Goal: Use online tool/utility: Use online tool/utility

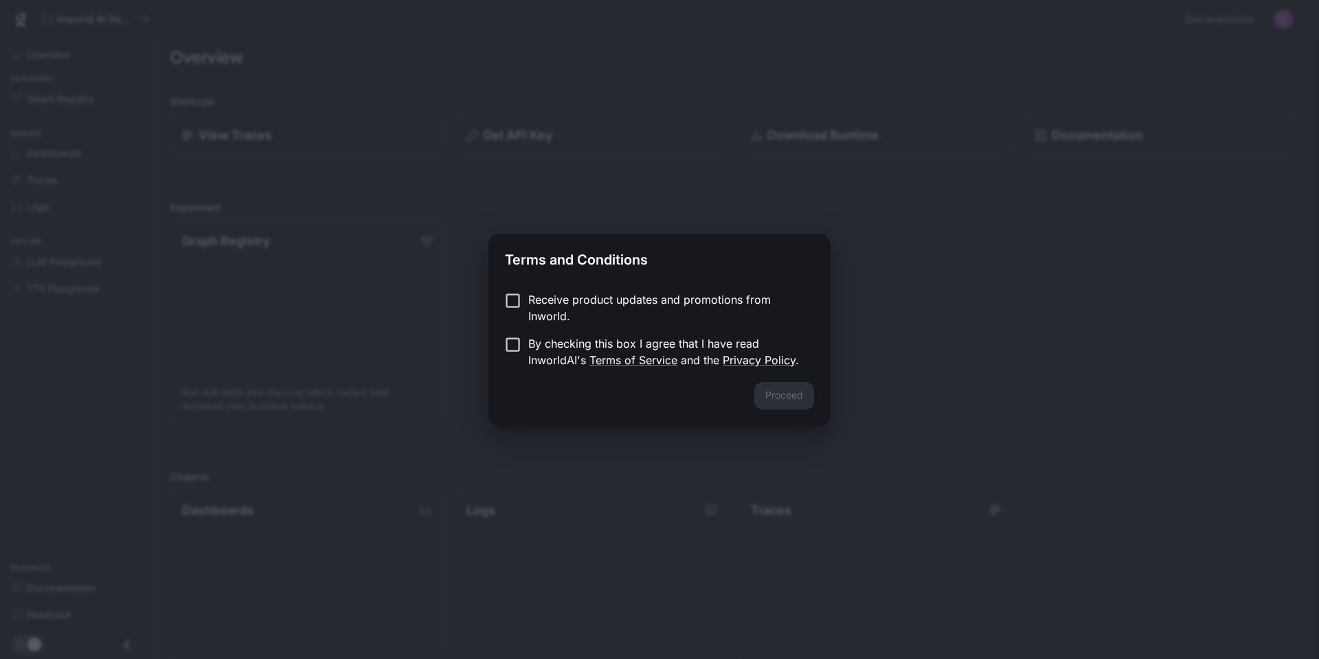
click at [992, 353] on div "Terms and Conditions Receive product updates and promotions from Inworld. By ch…" at bounding box center [659, 329] width 1319 height 659
click at [790, 390] on button "Proceed" at bounding box center [784, 395] width 60 height 27
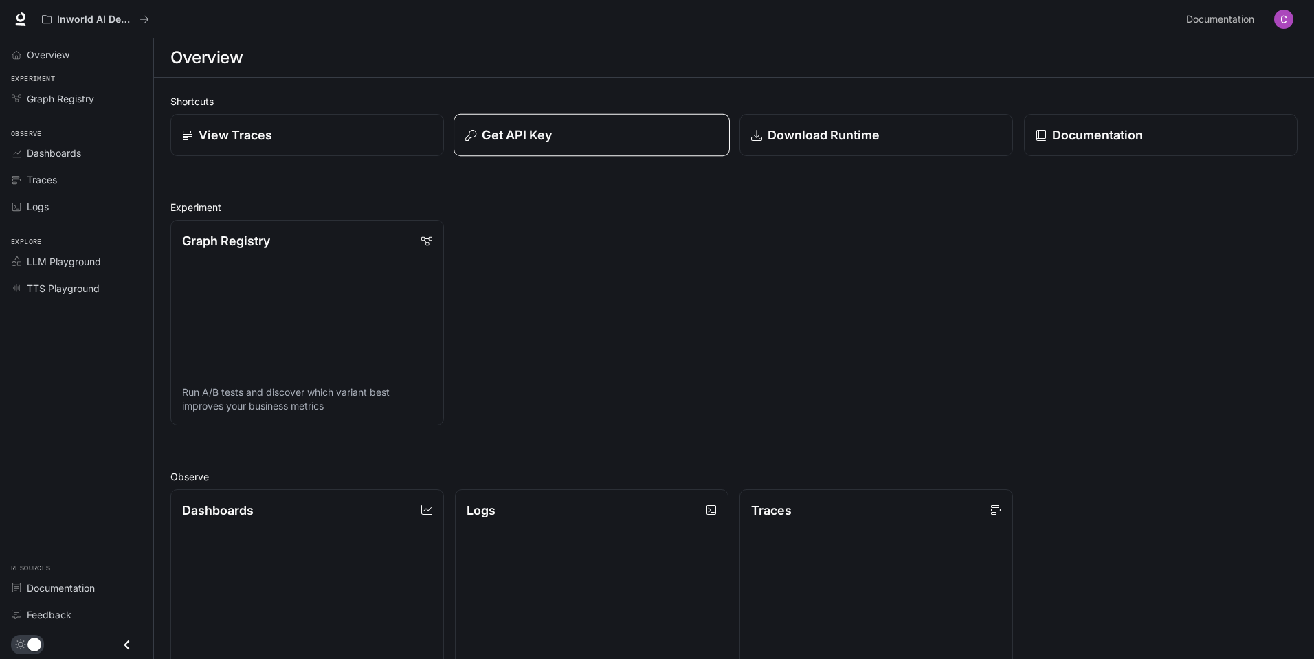
click at [609, 137] on div "Get API Key" at bounding box center [591, 135] width 253 height 19
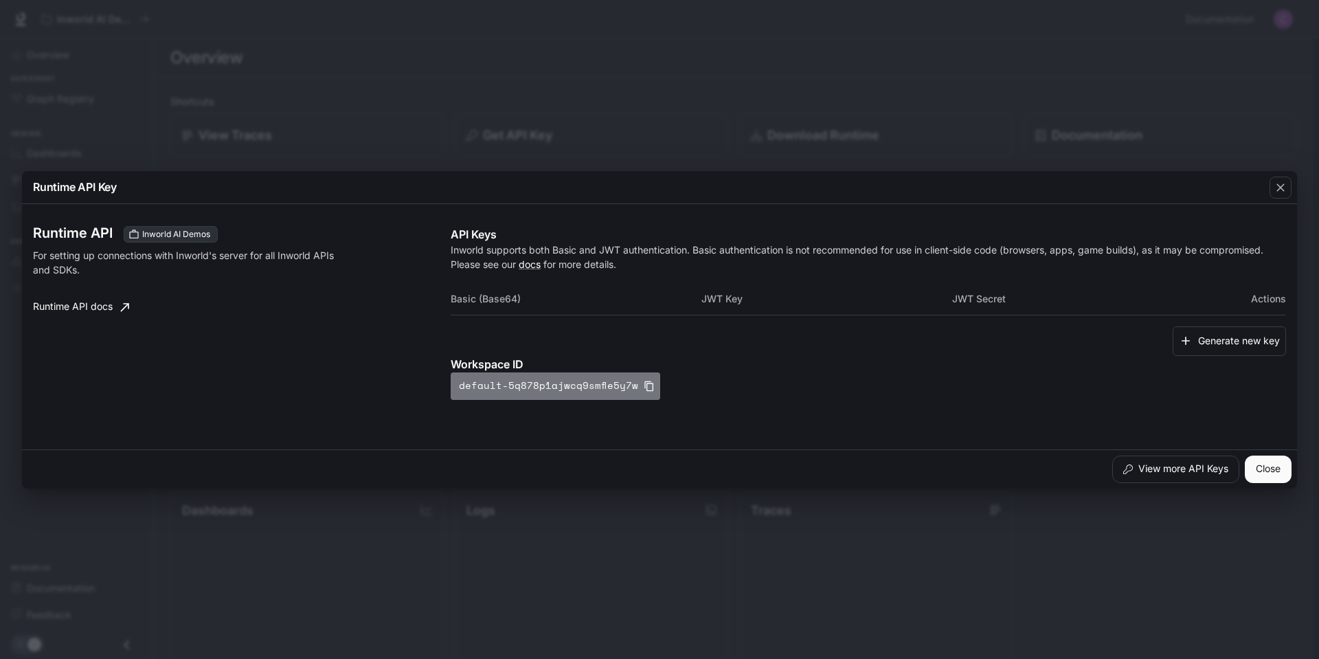
click at [644, 383] on icon "button" at bounding box center [649, 386] width 11 height 11
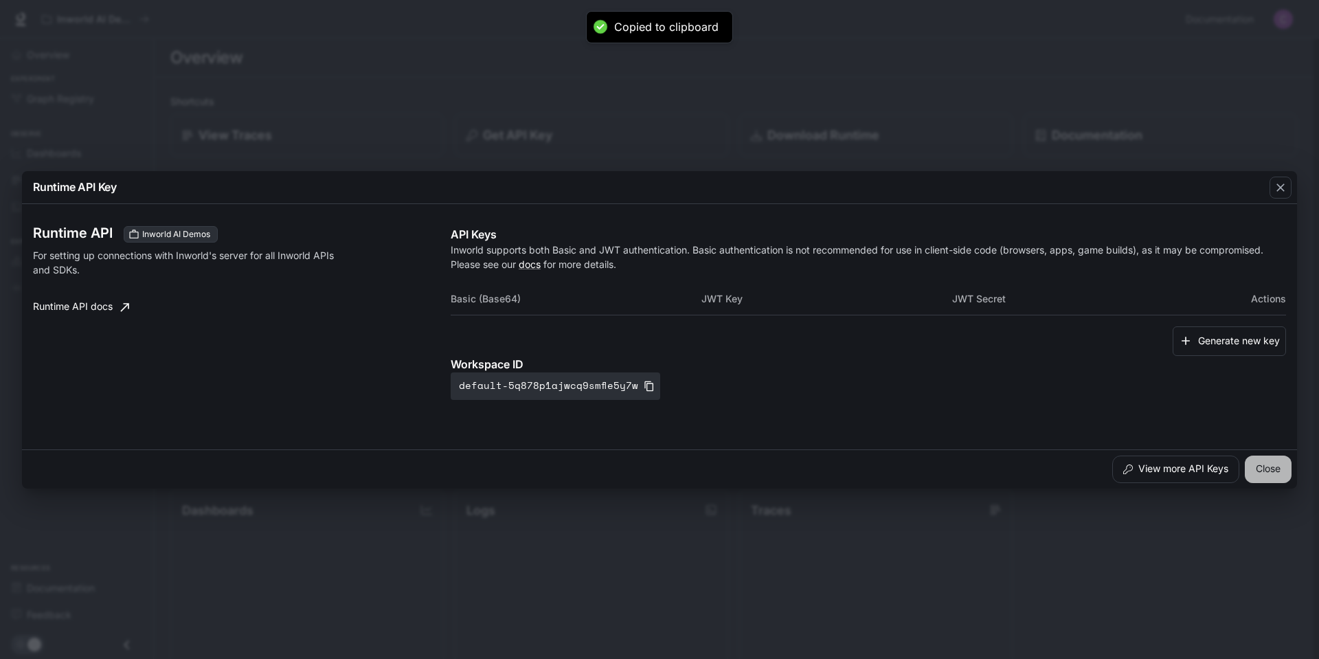
click at [1275, 469] on button "Close" at bounding box center [1268, 469] width 47 height 27
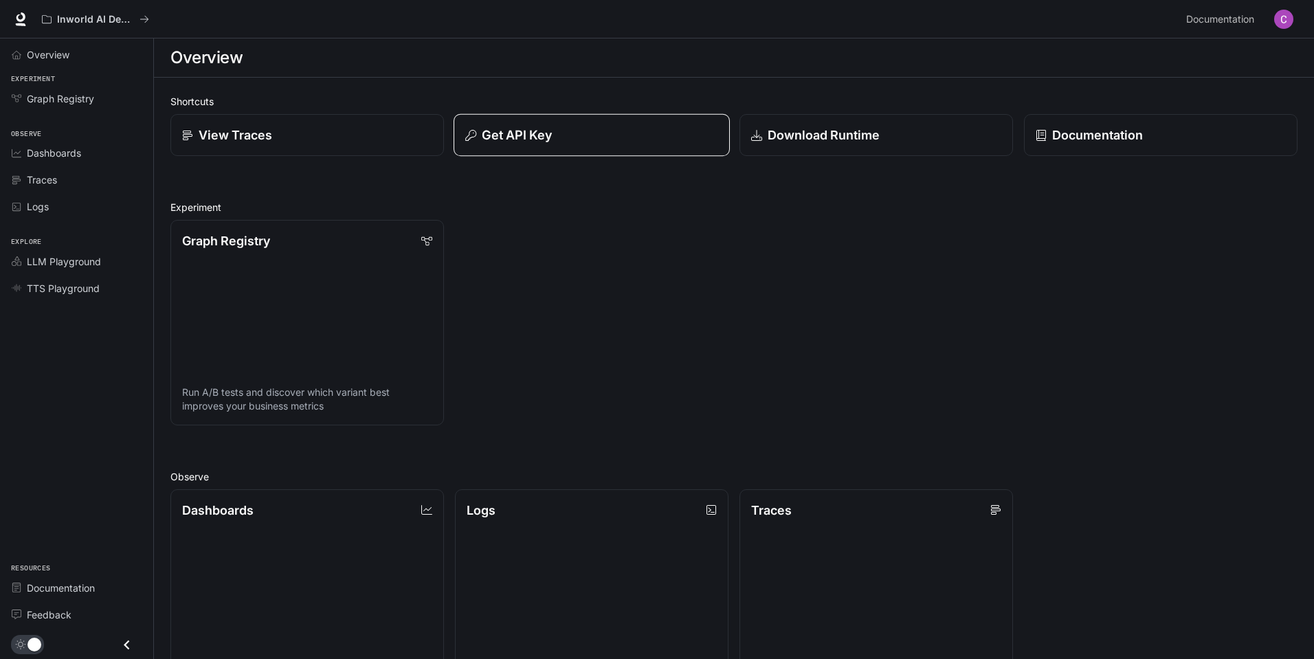
click at [568, 132] on div "Get API Key" at bounding box center [591, 135] width 253 height 19
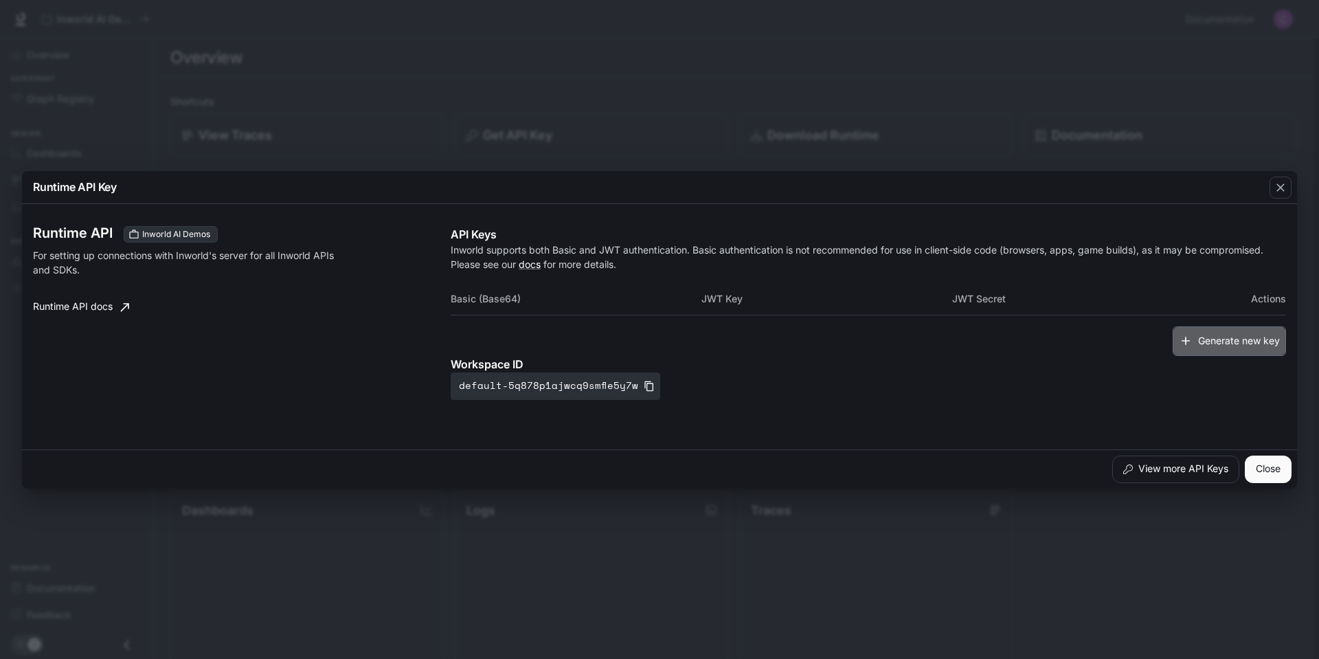
click at [1246, 348] on button "Generate new key" at bounding box center [1229, 341] width 113 height 30
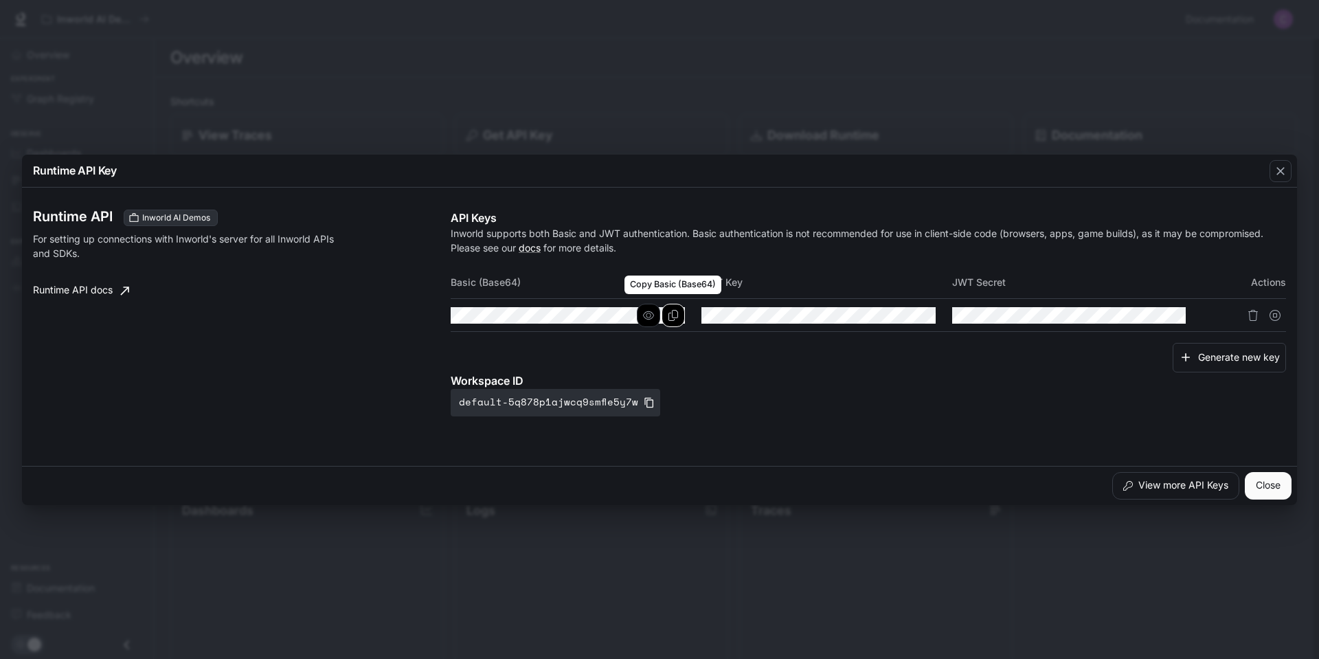
click at [671, 320] on icon "Copy Basic (Base64)" at bounding box center [673, 315] width 11 height 11
click at [649, 317] on icon "button" at bounding box center [648, 315] width 11 height 11
click at [649, 317] on icon "button" at bounding box center [648, 315] width 11 height 9
click at [501, 591] on div "Runtime API Key Runtime API Inworld AI Demos For setting up connections with In…" at bounding box center [659, 329] width 1319 height 659
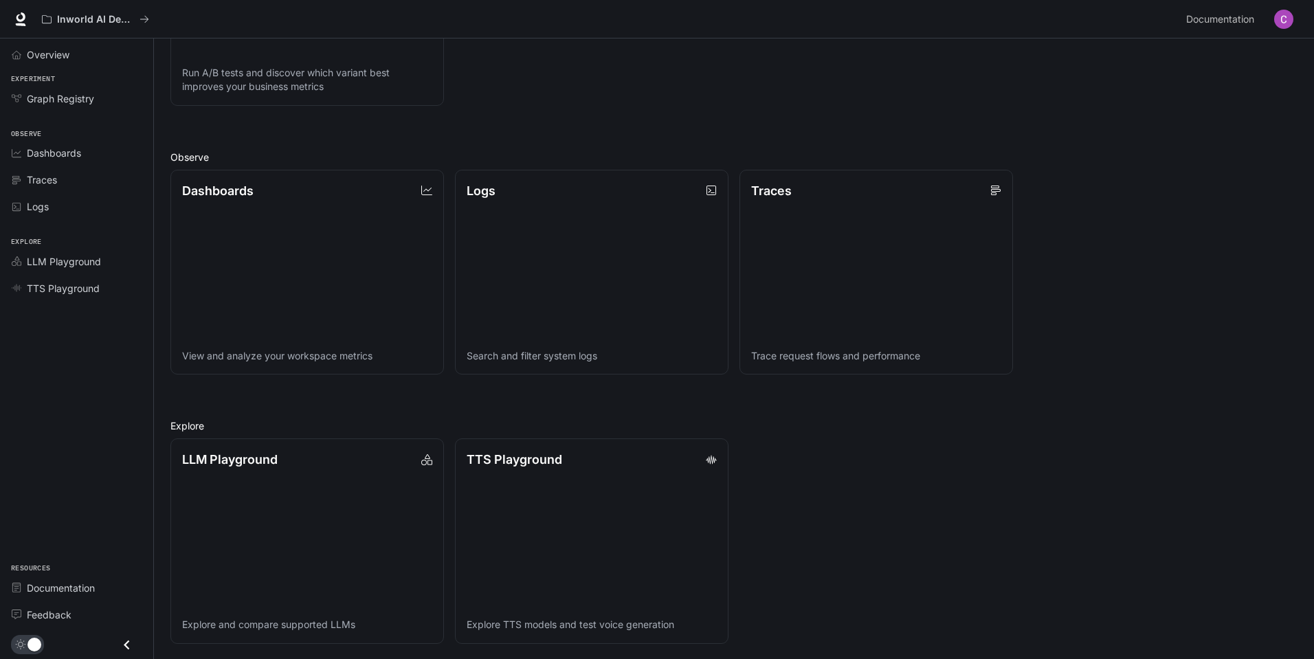
scroll to position [321, 0]
click at [102, 270] on link "LLM Playground" at bounding box center [76, 261] width 142 height 24
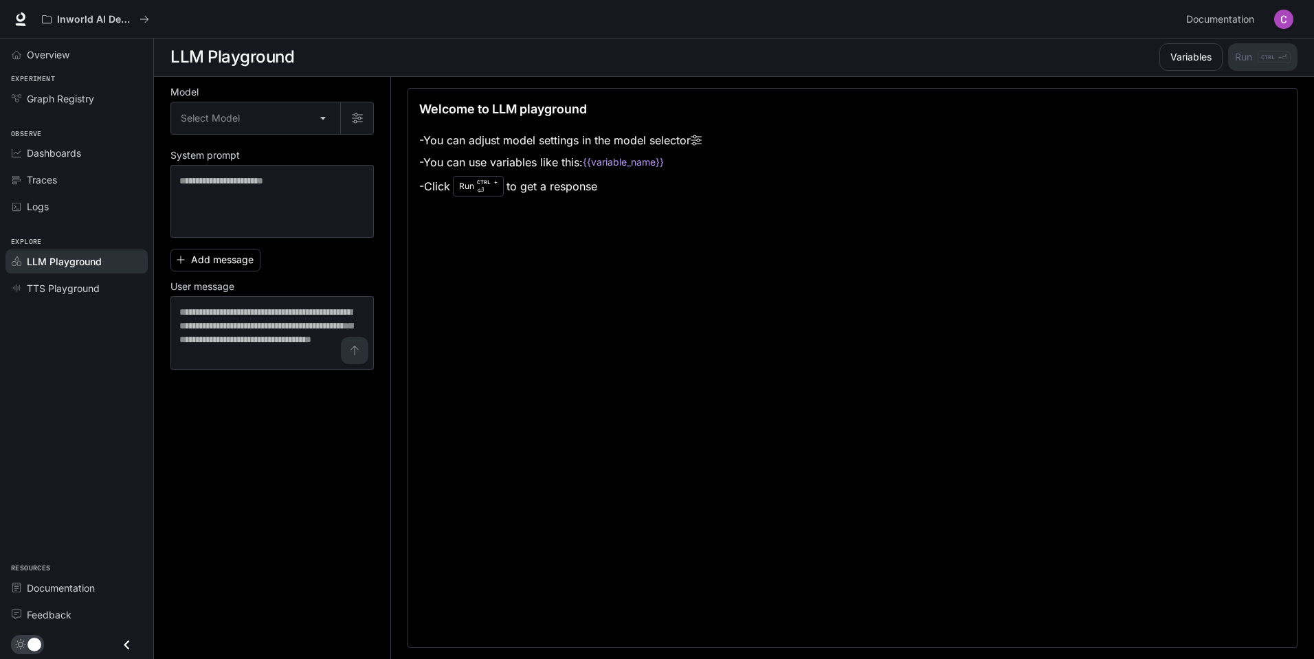
scroll to position [1, 0]
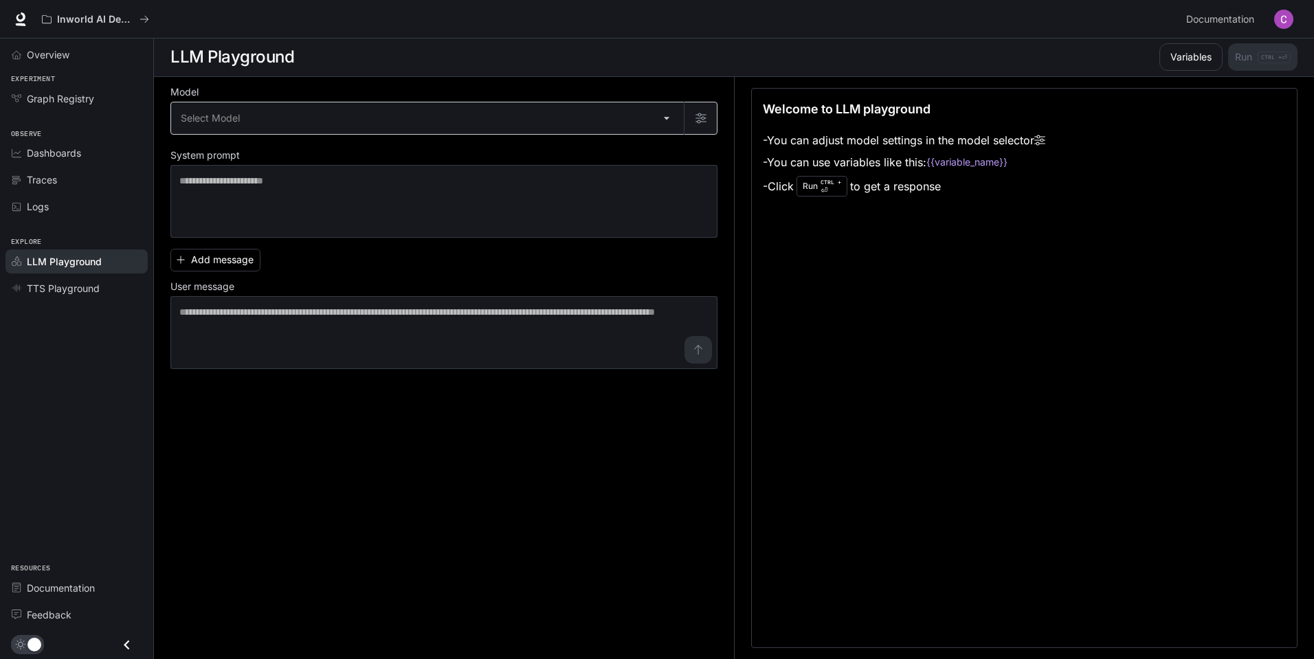
click at [495, 112] on body "Skip to main content Inworld AI Demos Documentation Documentation Portal Overvi…" at bounding box center [657, 329] width 1314 height 660
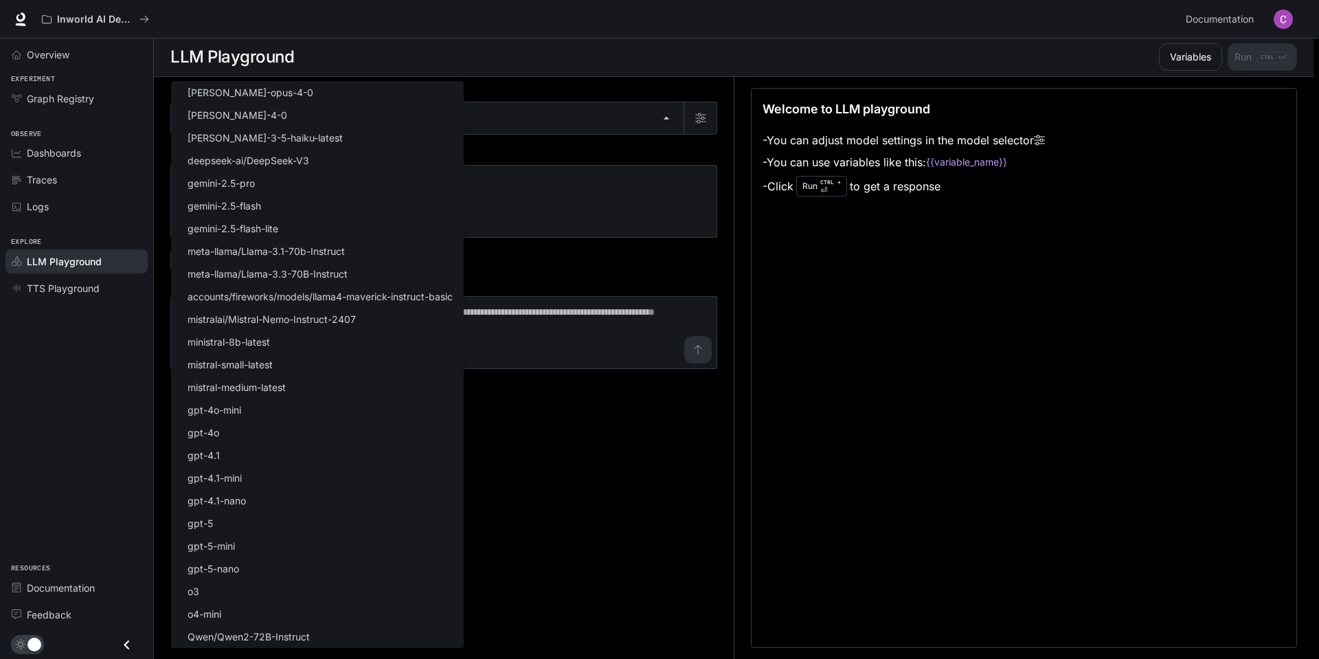
click at [559, 178] on div at bounding box center [659, 329] width 1319 height 659
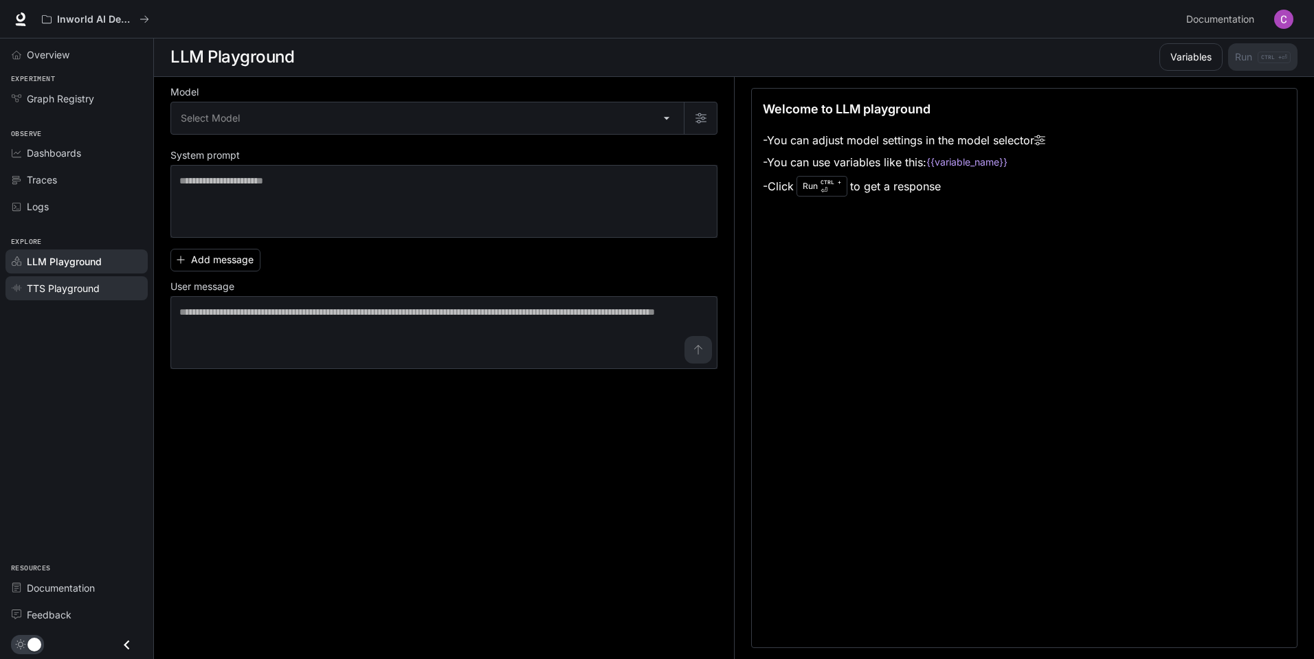
click at [104, 282] on div "TTS Playground" at bounding box center [84, 288] width 115 height 14
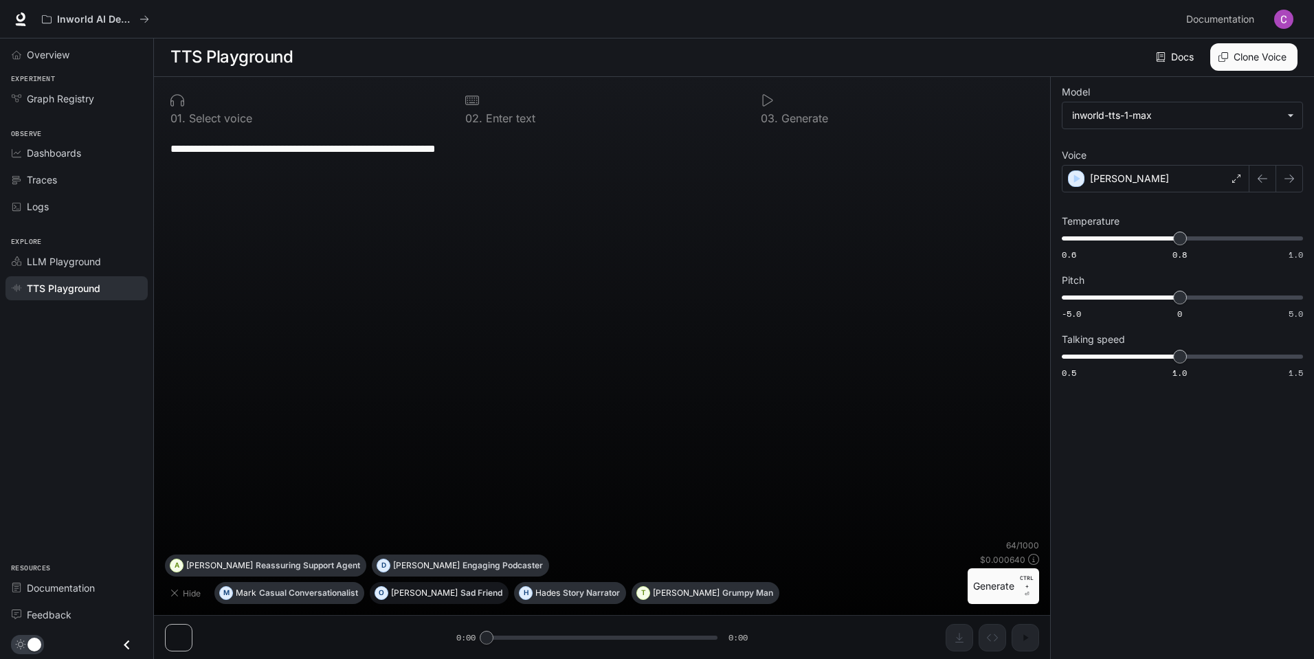
click at [436, 600] on button "O [PERSON_NAME] Friend" at bounding box center [439, 593] width 139 height 22
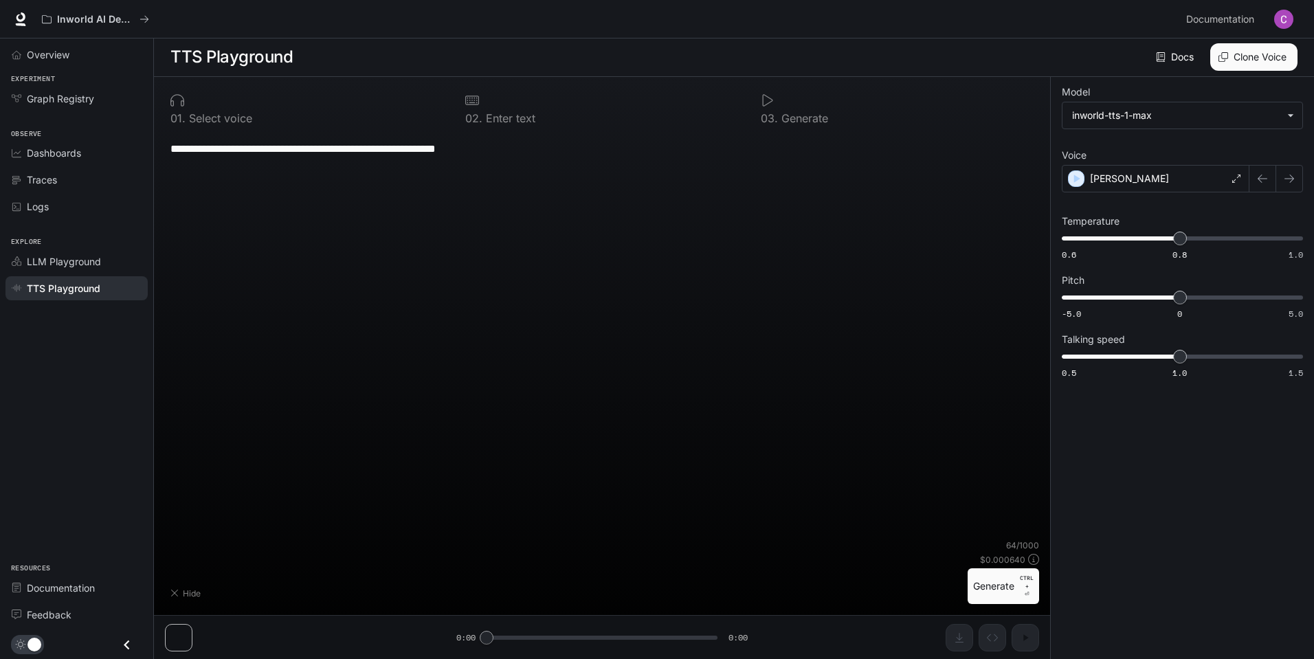
type textarea "**********"
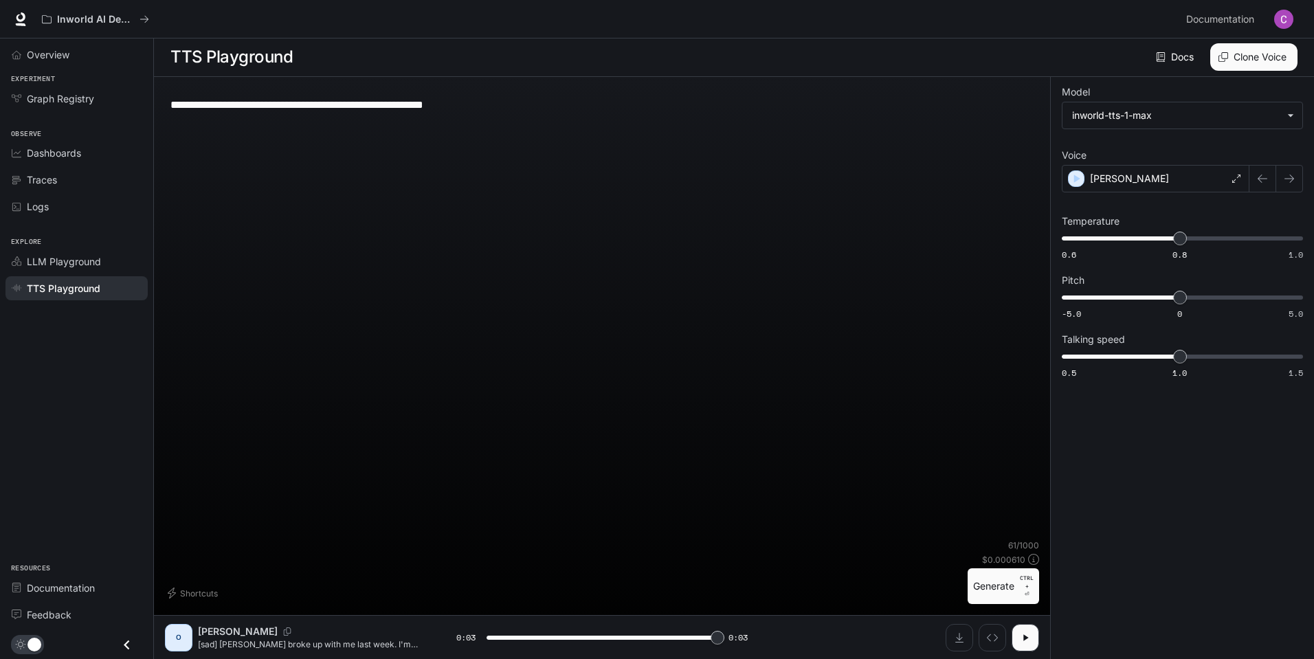
type input "*"
click at [496, 107] on textarea "**********" at bounding box center [601, 105] width 863 height 16
click at [82, 113] on div "Experiment Graph Registry" at bounding box center [76, 93] width 153 height 44
click at [87, 98] on span "Graph Registry" at bounding box center [60, 98] width 67 height 14
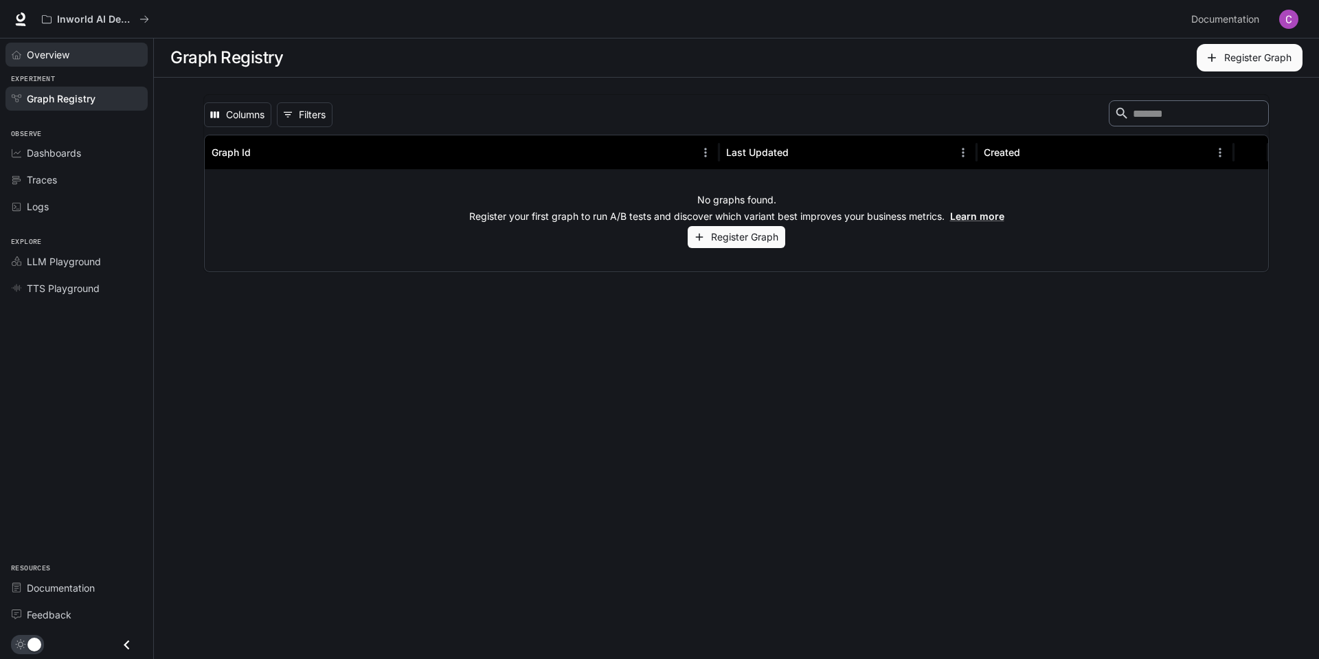
click at [45, 52] on span "Overview" at bounding box center [48, 54] width 43 height 14
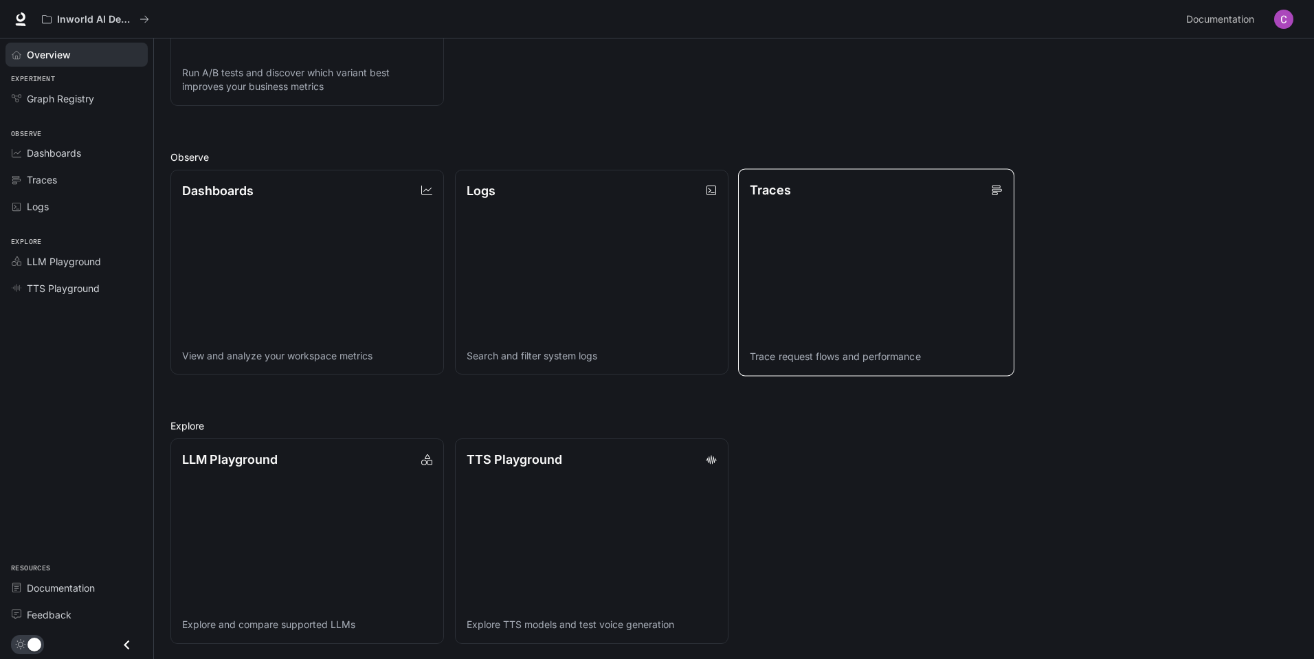
scroll to position [321, 0]
